Goal: Transaction & Acquisition: Download file/media

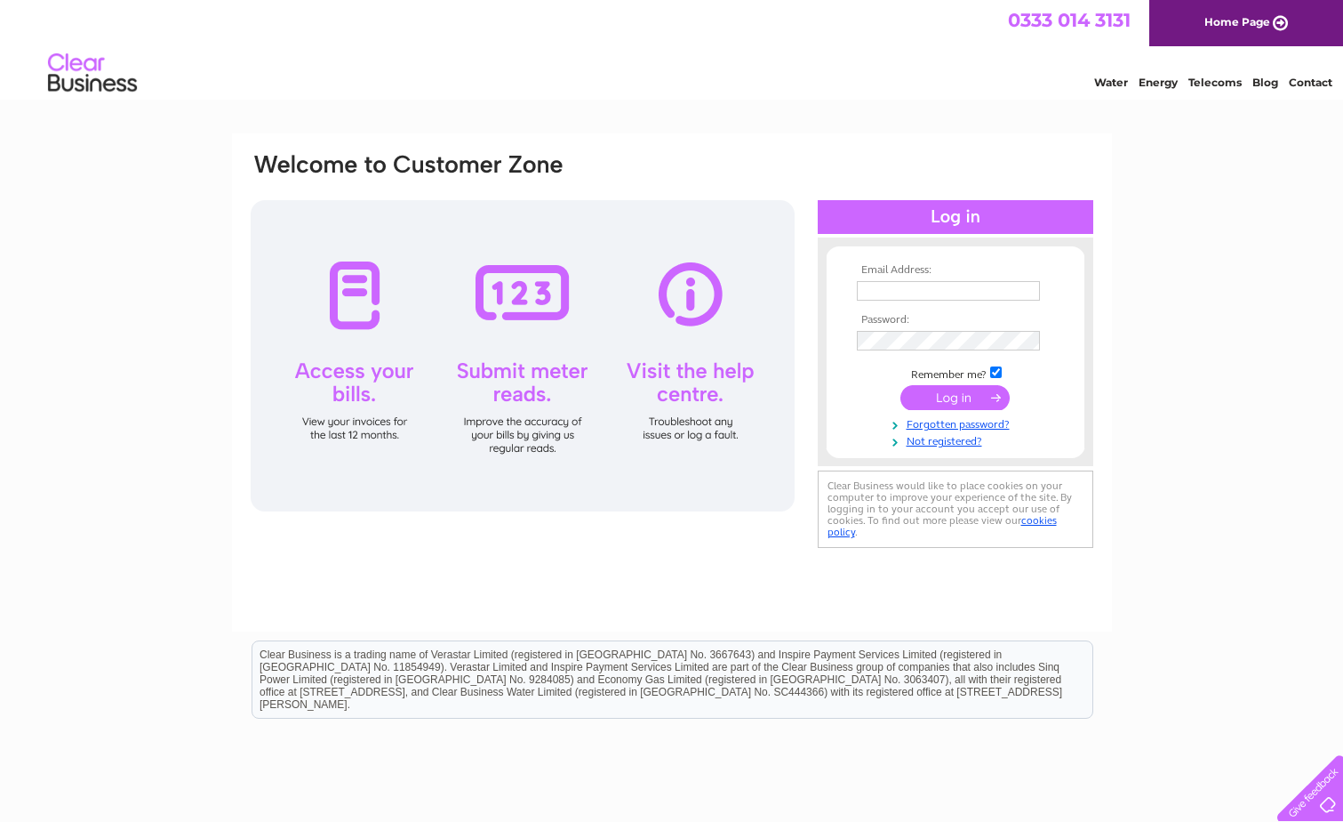
type input "regisuniform@hotmail.co.uk"
click at [966, 388] on input "submit" at bounding box center [955, 397] width 109 height 25
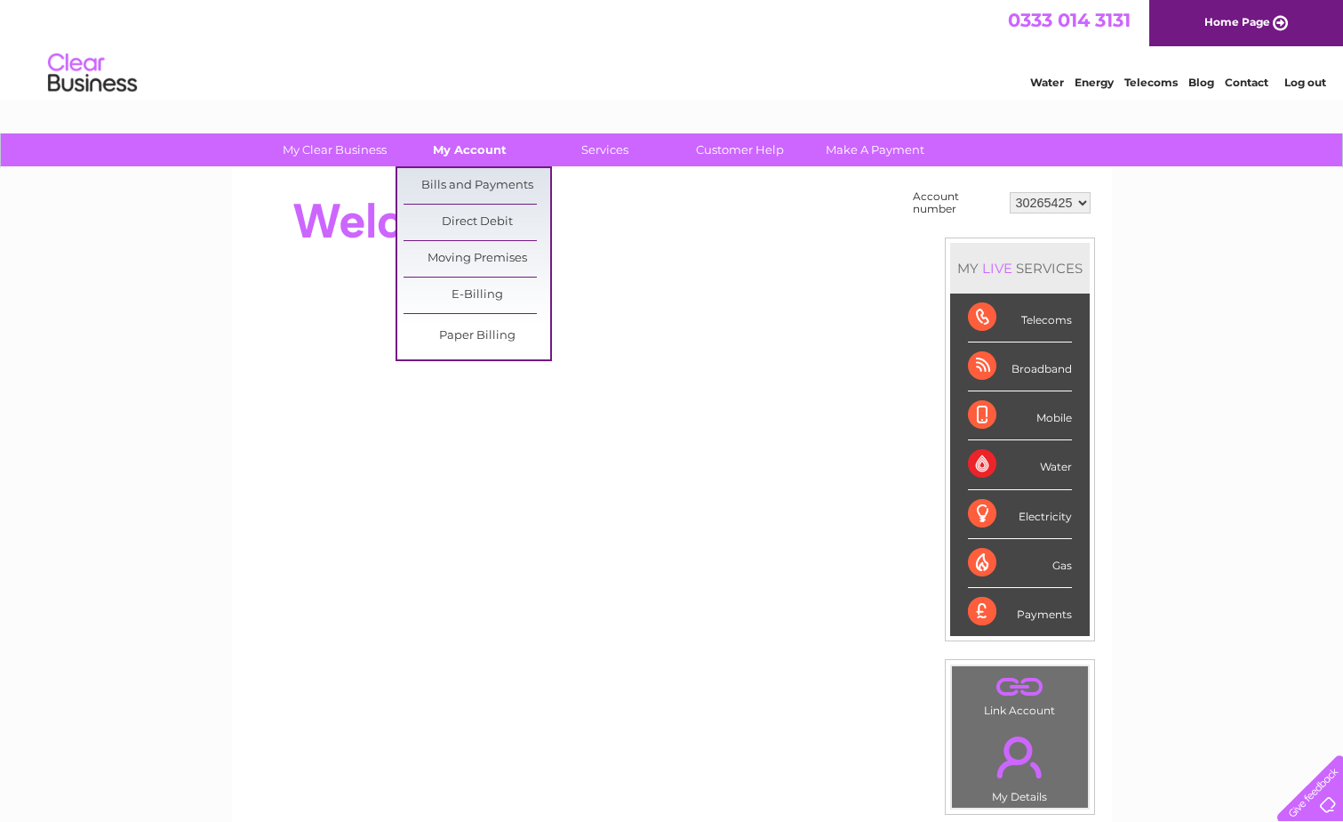
click at [457, 144] on link "My Account" at bounding box center [470, 149] width 147 height 33
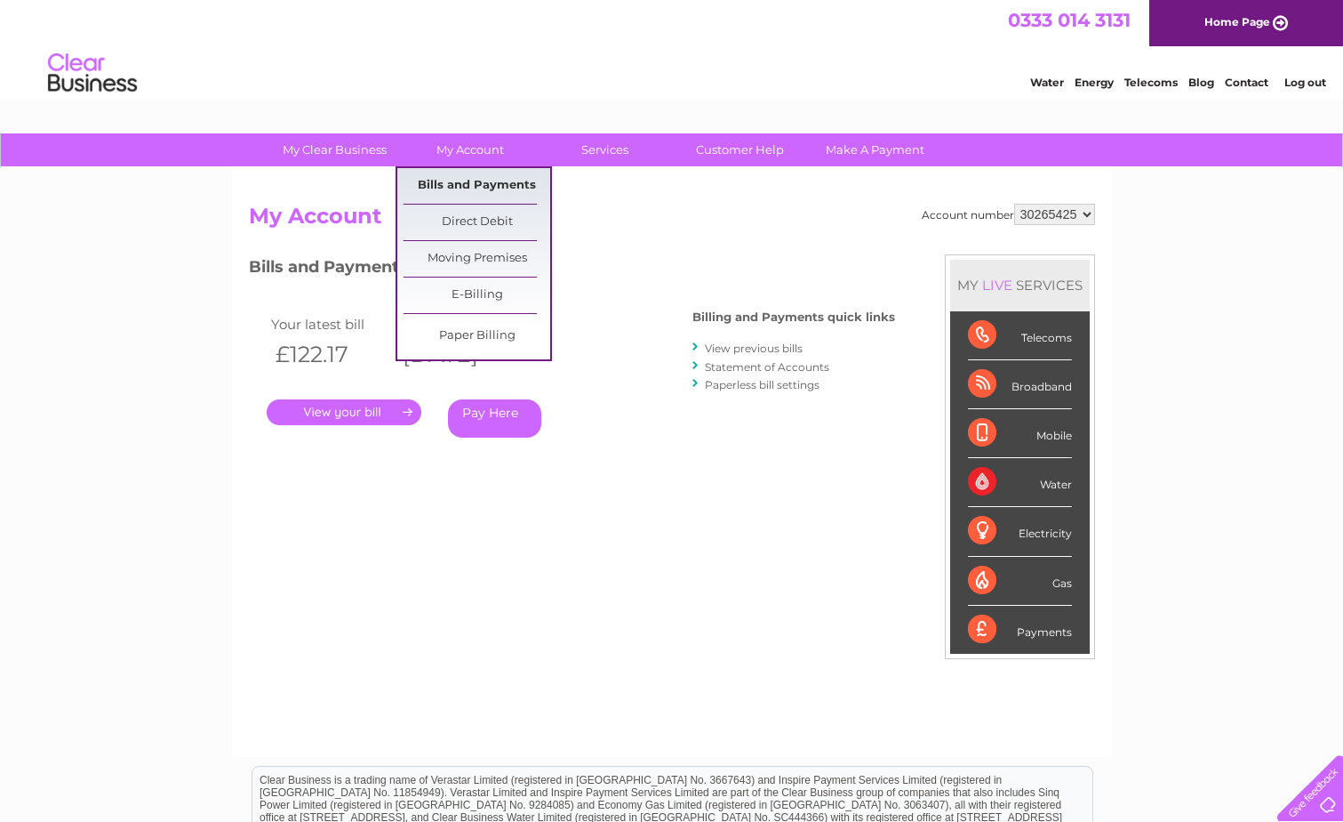
click at [488, 186] on link "Bills and Payments" at bounding box center [477, 186] width 147 height 36
click at [488, 181] on link "Bills and Payments" at bounding box center [477, 186] width 147 height 36
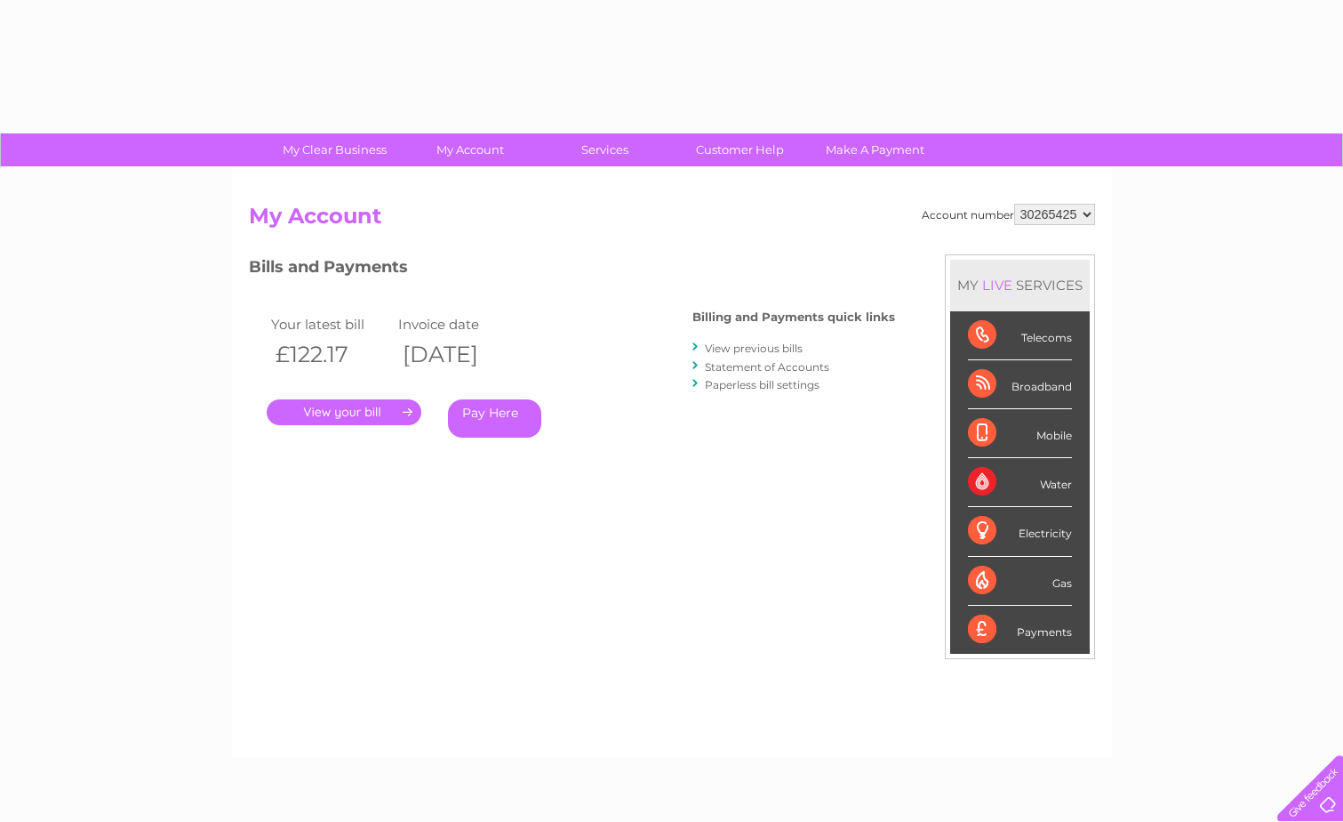
click at [755, 349] on link "View previous bills" at bounding box center [754, 347] width 98 height 13
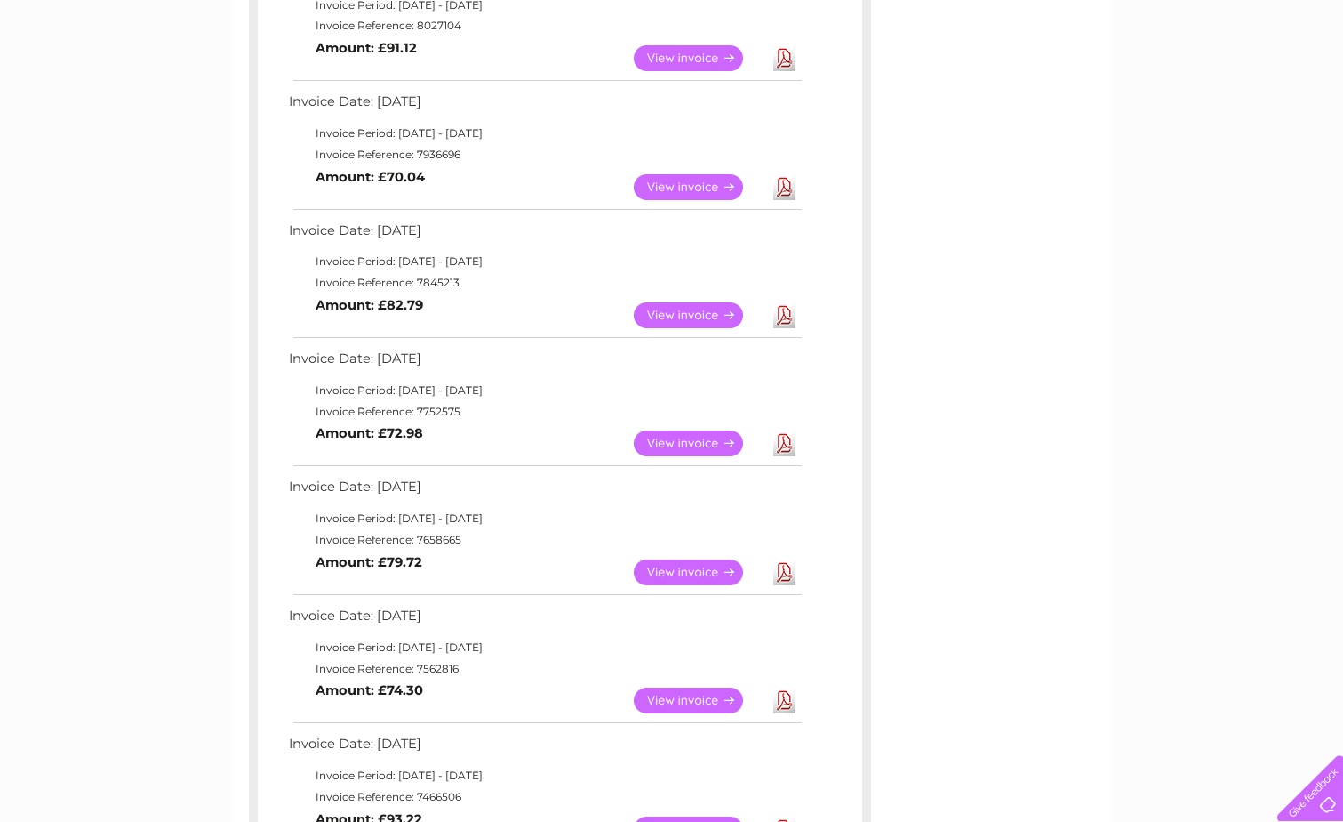
scroll to position [622, 0]
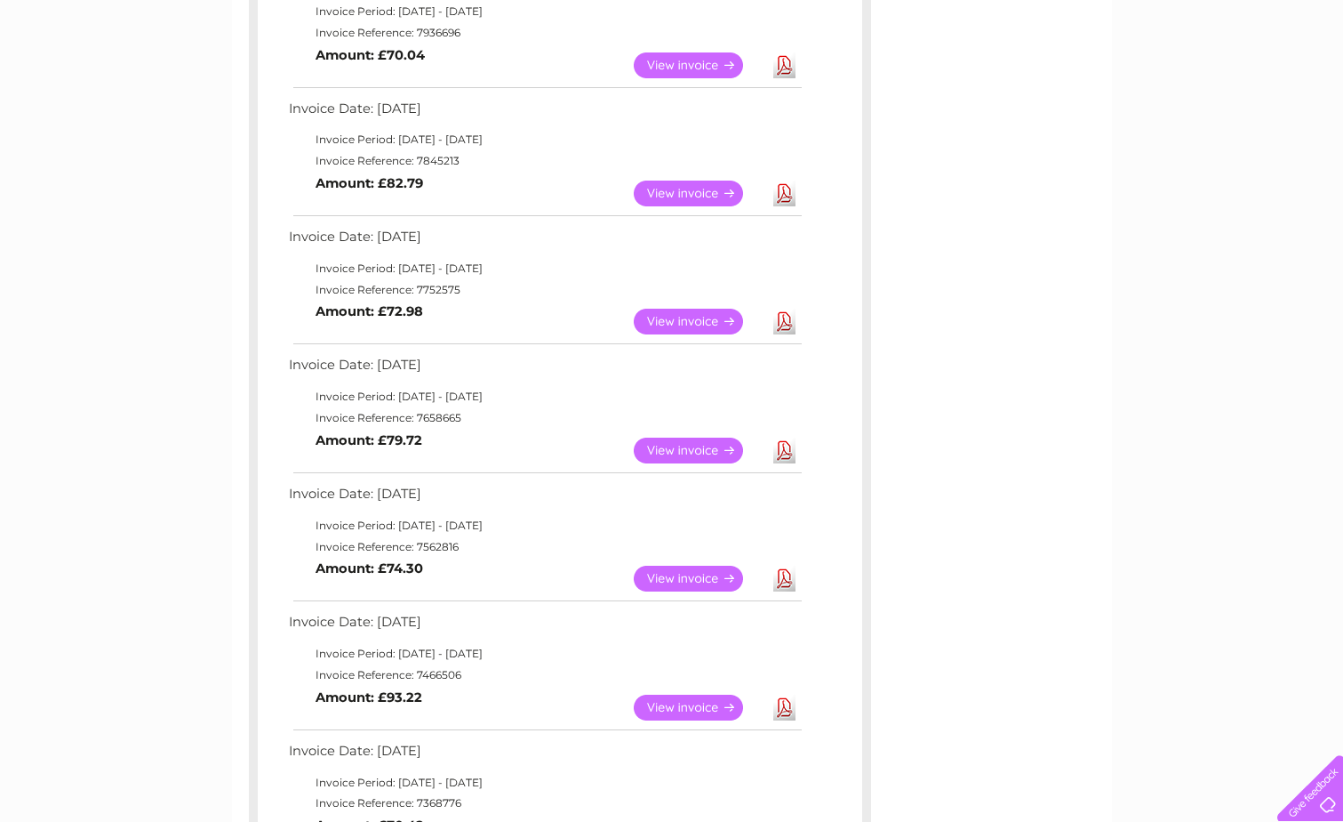
click at [787, 454] on link "Download" at bounding box center [785, 450] width 22 height 26
click at [785, 313] on link "Download" at bounding box center [785, 322] width 22 height 26
click at [791, 188] on link "Download" at bounding box center [785, 193] width 22 height 26
click at [783, 71] on link "Download" at bounding box center [785, 65] width 22 height 26
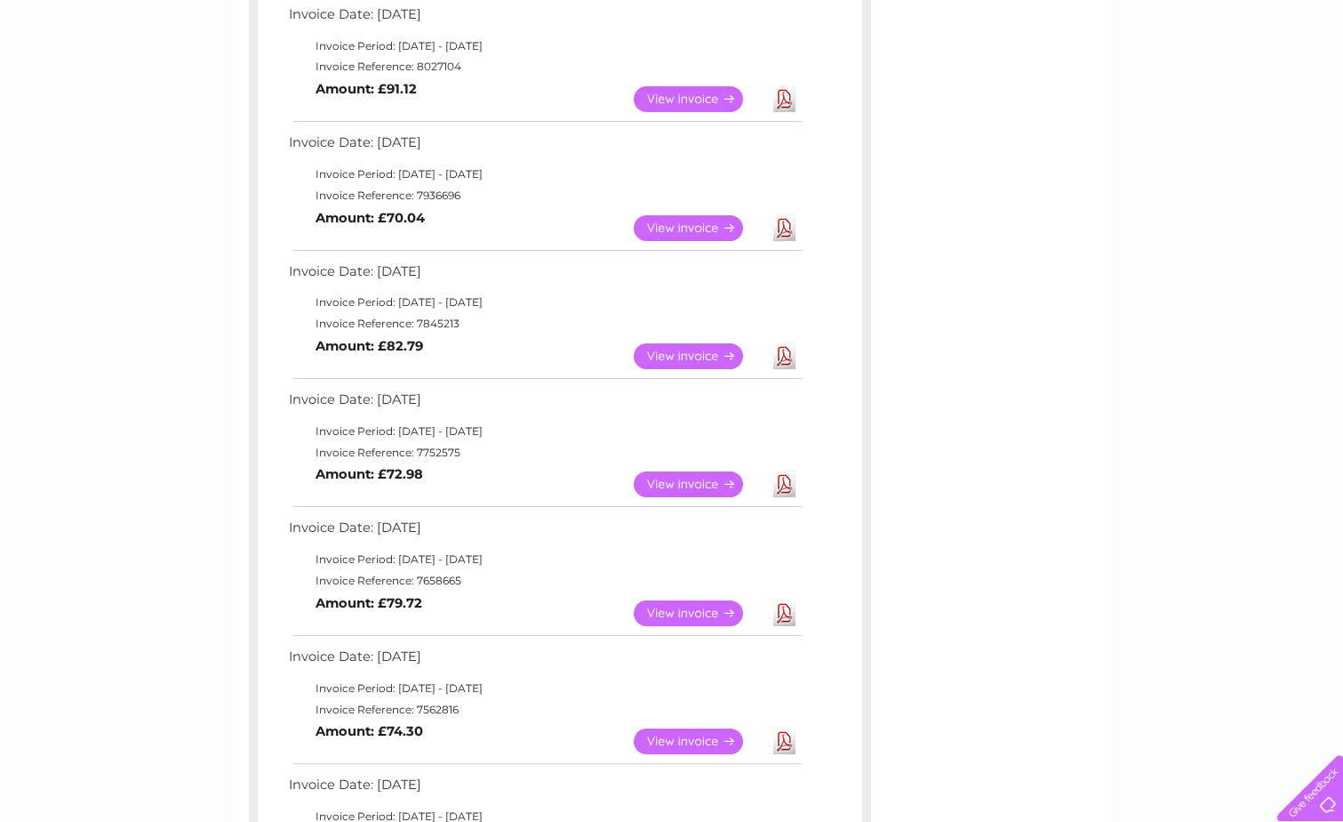
scroll to position [445, 0]
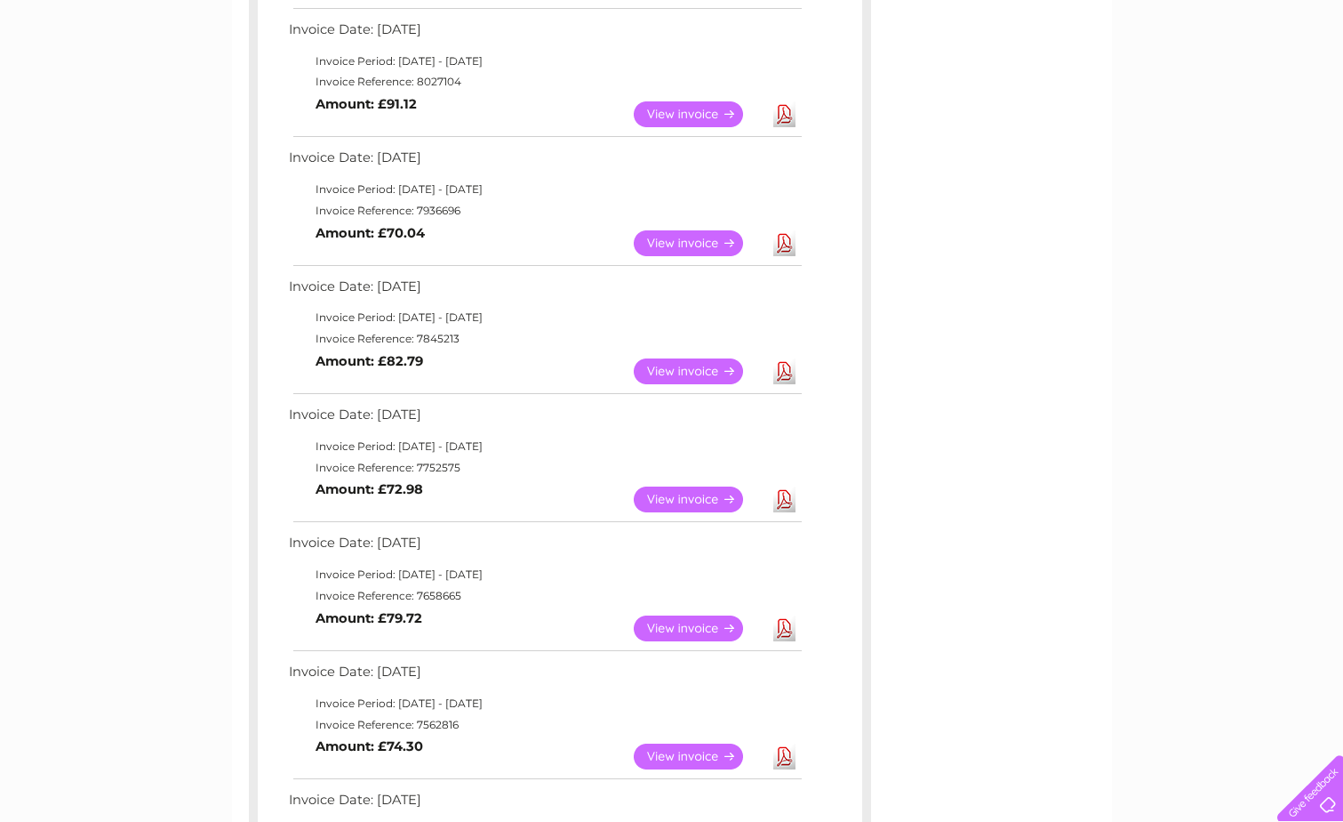
click at [783, 116] on link "Download" at bounding box center [785, 114] width 22 height 26
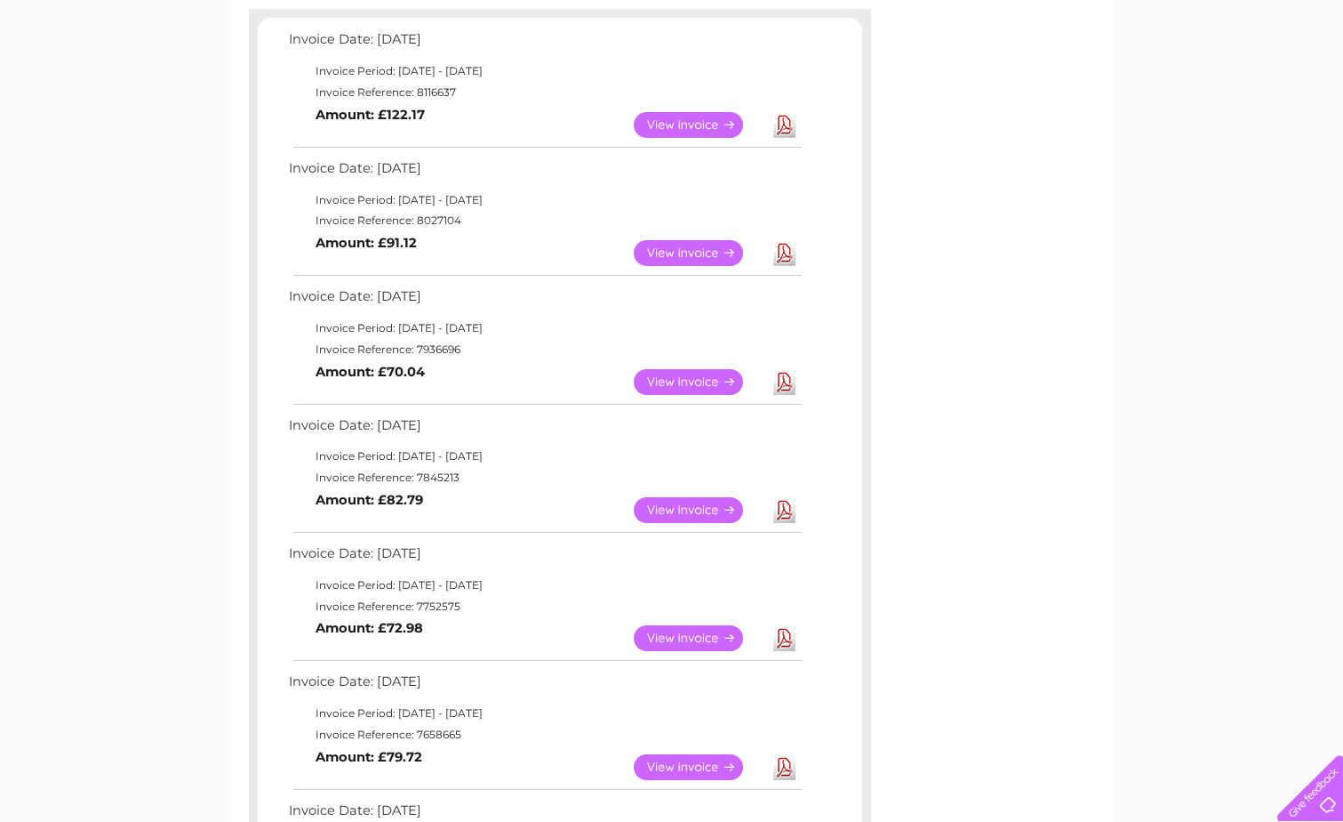
scroll to position [267, 0]
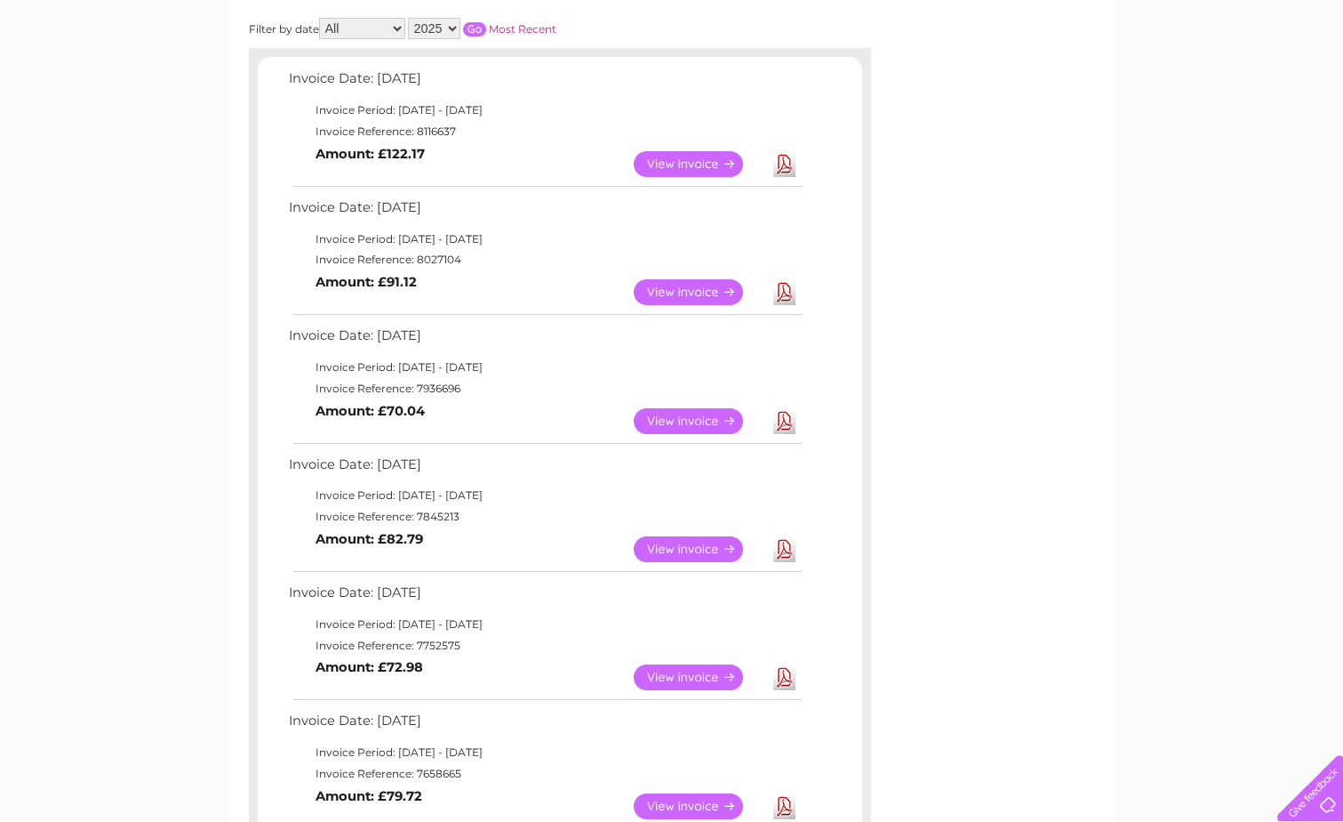
click at [781, 166] on link "Download" at bounding box center [785, 164] width 22 height 26
